Goal: Information Seeking & Learning: Learn about a topic

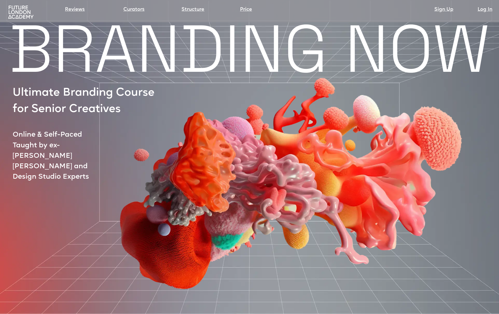
click at [98, 103] on img at bounding box center [286, 152] width 420 height 285
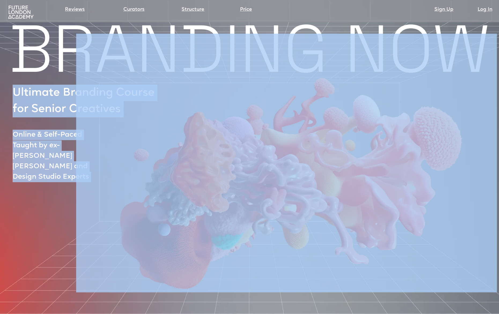
drag, startPoint x: 12, startPoint y: 94, endPoint x: 136, endPoint y: 98, distance: 124.8
click at [138, 98] on div "BRANDING NOW Ultimate Branding Course for Senior Creatives Online & Self-Paced …" at bounding box center [249, 232] width 499 height 420
click at [117, 109] on img at bounding box center [286, 152] width 420 height 285
click at [108, 106] on img at bounding box center [286, 152] width 420 height 285
click at [46, 94] on div at bounding box center [274, 163] width 489 height 259
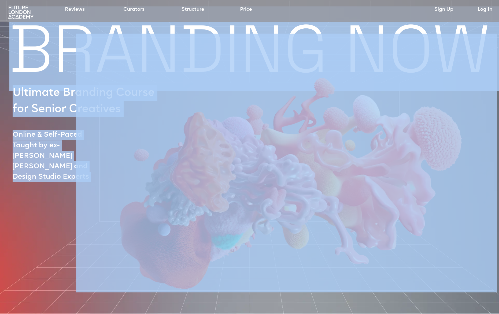
drag, startPoint x: 10, startPoint y: 91, endPoint x: 117, endPoint y: 106, distance: 108.3
click at [115, 105] on div "BRANDING NOW Ultimate Branding Course for Senior Creatives Online & Self-Paced …" at bounding box center [249, 232] width 499 height 420
click at [120, 106] on img at bounding box center [286, 152] width 420 height 285
copy div "BRANDING NOW Ultimate Branding Course for Senior Creatives Online & Self-Paced …"
click at [461, 82] on img at bounding box center [286, 152] width 420 height 285
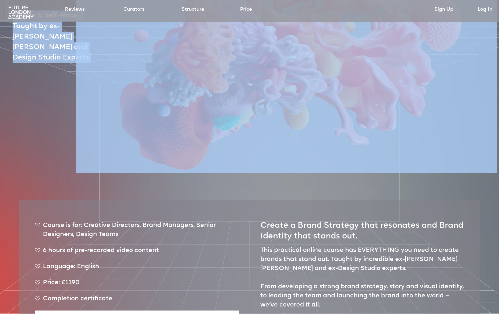
scroll to position [232, 0]
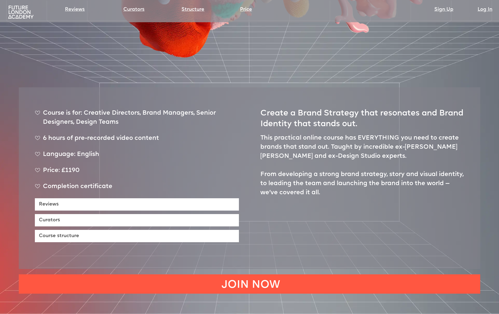
click at [73, 109] on div "Course is for: Creative Directors, Brand Managers, Senior Designers, Design Tea…" at bounding box center [137, 120] width 204 height 23
click at [75, 109] on div "Course is for: Creative Directors, Brand Managers, Senior Designers, Design Tea…" at bounding box center [137, 120] width 204 height 23
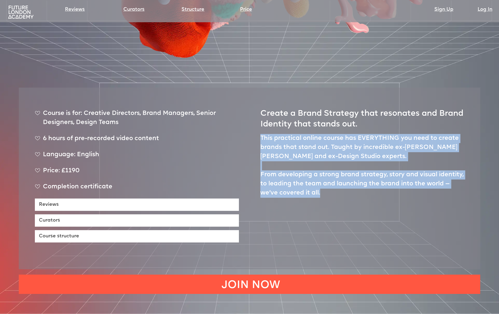
drag, startPoint x: 257, startPoint y: 115, endPoint x: 360, endPoint y: 171, distance: 117.5
click at [360, 171] on div "Course is for: Creative Directors, Brand Managers, Senior Designers, Design Tea…" at bounding box center [249, 179] width 461 height 182
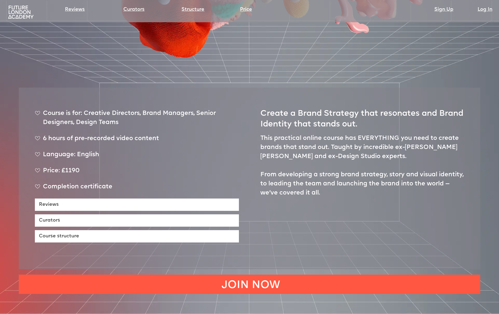
click at [265, 104] on h2 "Create a Brand Strategy that resonates and Brand Identity that stands out." at bounding box center [362, 117] width 204 height 26
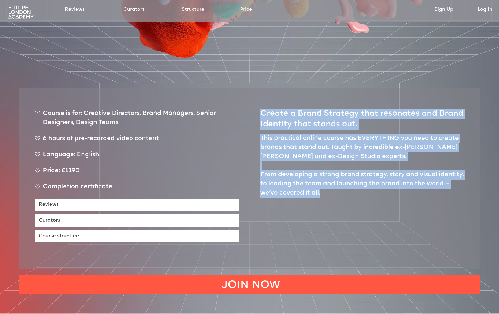
drag, startPoint x: 257, startPoint y: 91, endPoint x: 357, endPoint y: 178, distance: 132.4
click at [357, 178] on div "Course is for: Creative Directors, Brand Managers, Senior Designers, Design Tea…" at bounding box center [249, 179] width 461 height 182
copy div "Create a Brand Strategy that resonates and Brand Identity that stands out. This…"
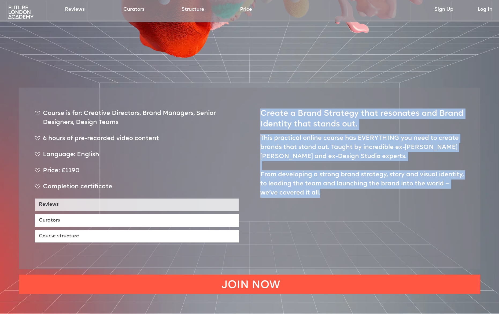
click at [154, 199] on link "Reviews" at bounding box center [137, 205] width 204 height 12
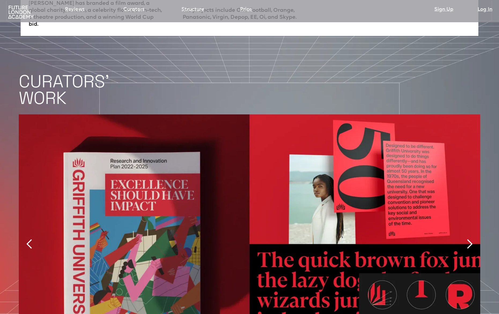
scroll to position [1217, 0]
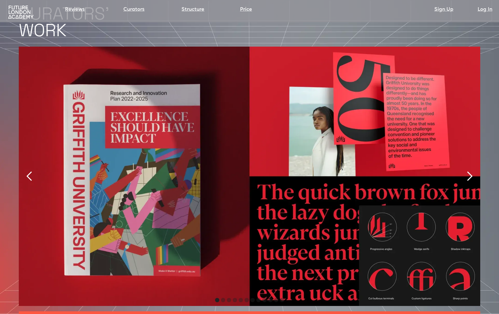
click at [468, 171] on div "next slide" at bounding box center [469, 176] width 11 height 11
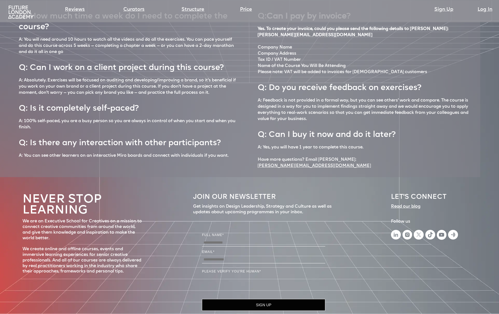
scroll to position [2400, 0]
